Goal: Communication & Community: Answer question/provide support

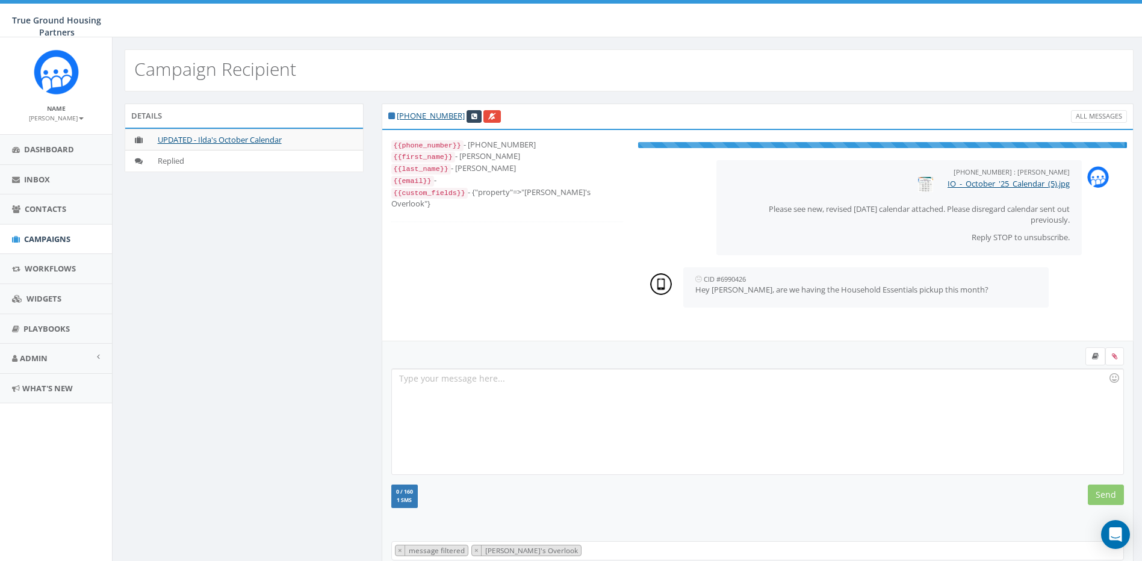
scroll to position [12, 0]
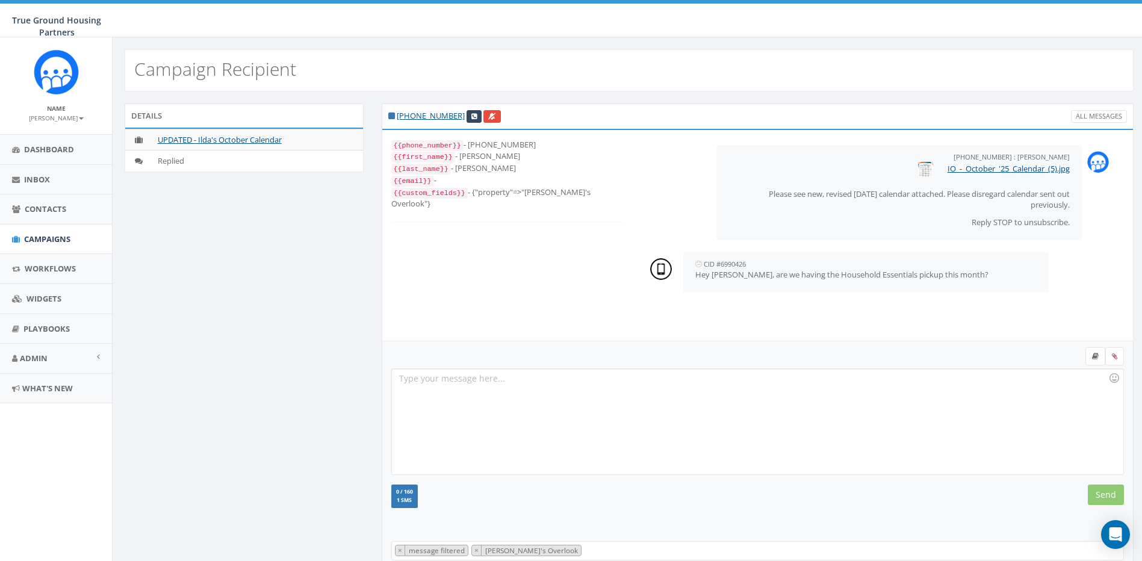
click at [578, 399] on div at bounding box center [757, 421] width 731 height 105
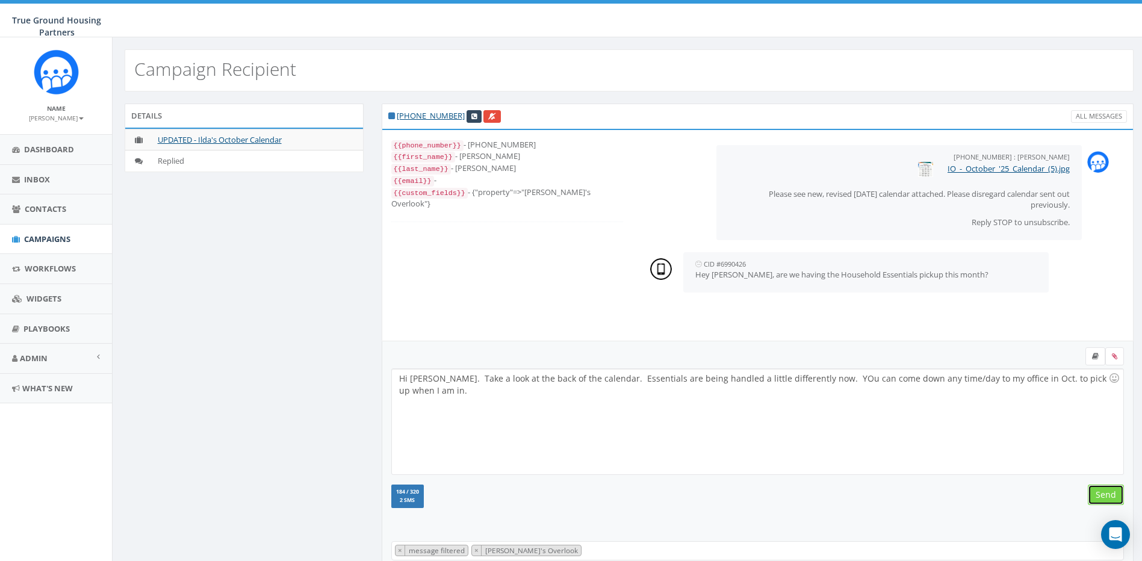
click at [1102, 491] on input "Send" at bounding box center [1106, 495] width 36 height 20
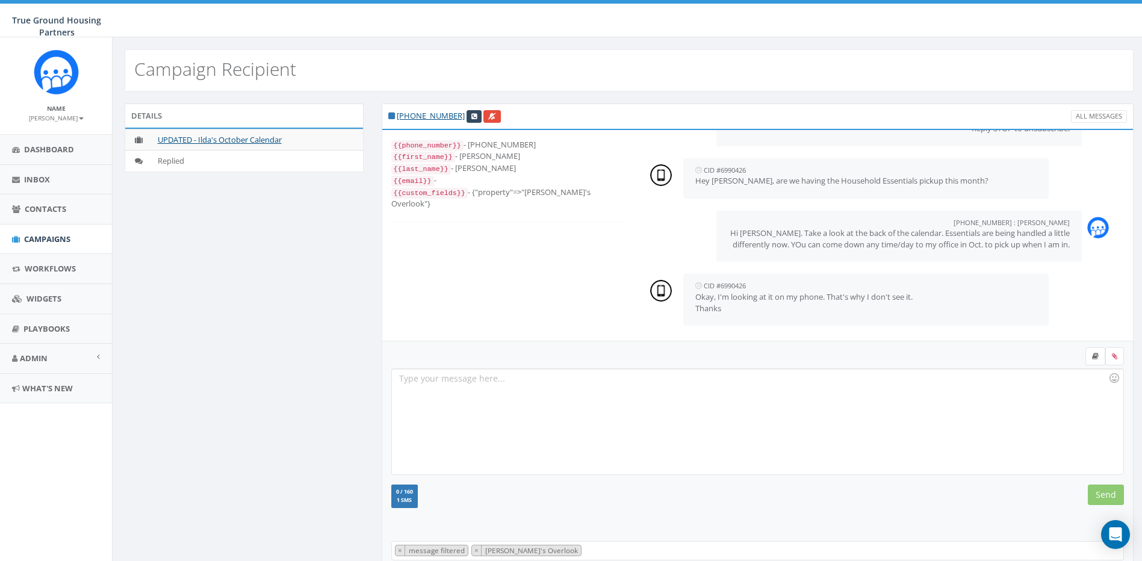
scroll to position [105, 0]
